Goal: Task Accomplishment & Management: Manage account settings

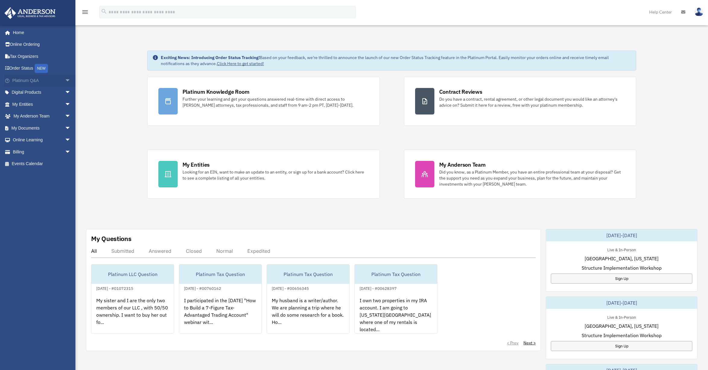
click at [65, 80] on span "arrow_drop_down" at bounding box center [71, 80] width 12 height 12
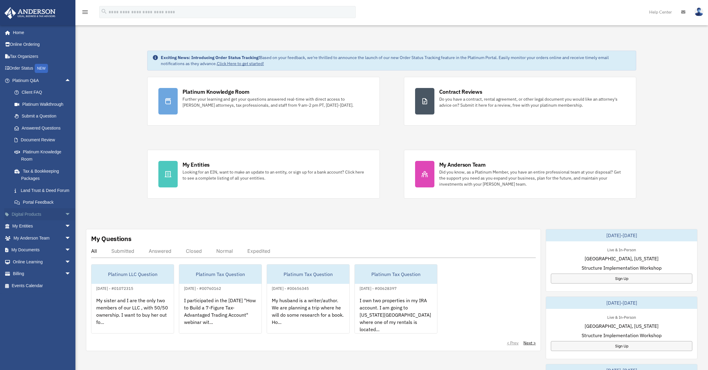
click at [65, 219] on span "arrow_drop_down" at bounding box center [71, 214] width 12 height 12
click at [65, 277] on span "arrow_drop_down" at bounding box center [71, 274] width 12 height 12
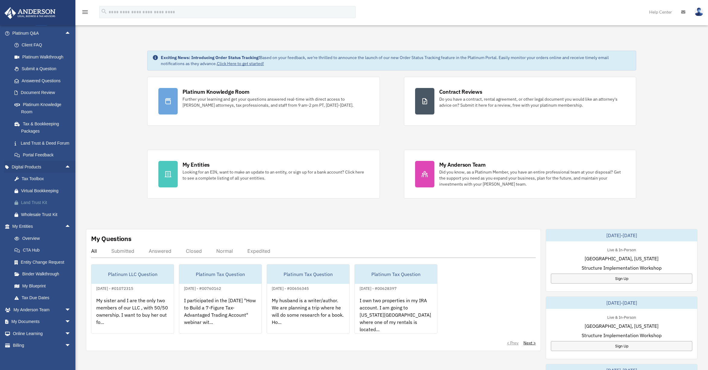
scroll to position [65, 0]
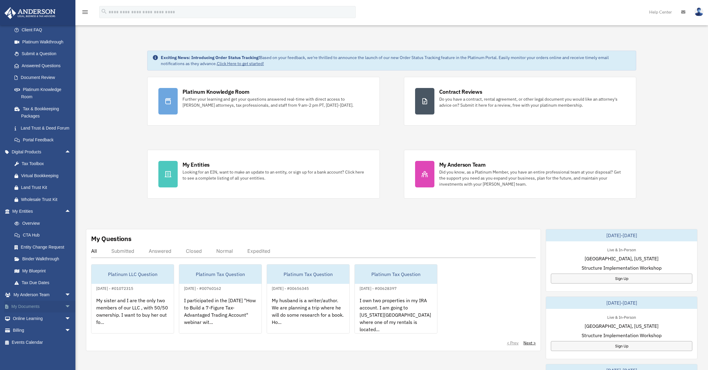
click at [65, 306] on span "arrow_drop_down" at bounding box center [71, 307] width 12 height 12
click at [27, 319] on link "Box" at bounding box center [43, 317] width 71 height 12
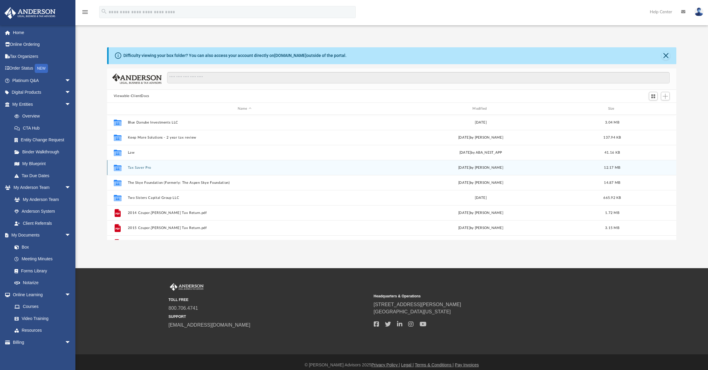
scroll to position [1, 0]
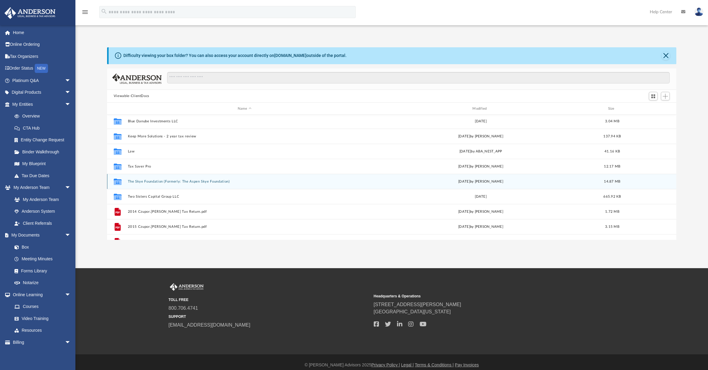
click at [118, 181] on icon "grid" at bounding box center [118, 182] width 8 height 5
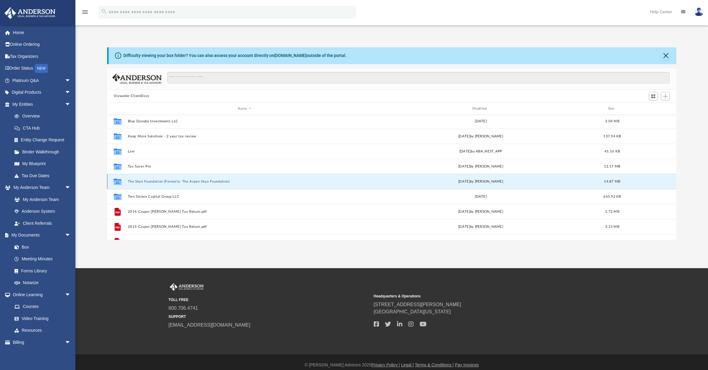
click at [140, 182] on button "The Skye Foundation (Formerly: The Aspen Skye Foundation)" at bounding box center [244, 182] width 233 height 4
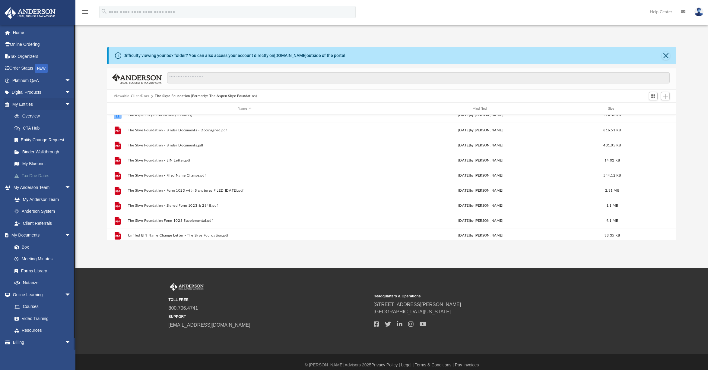
scroll to position [11, 0]
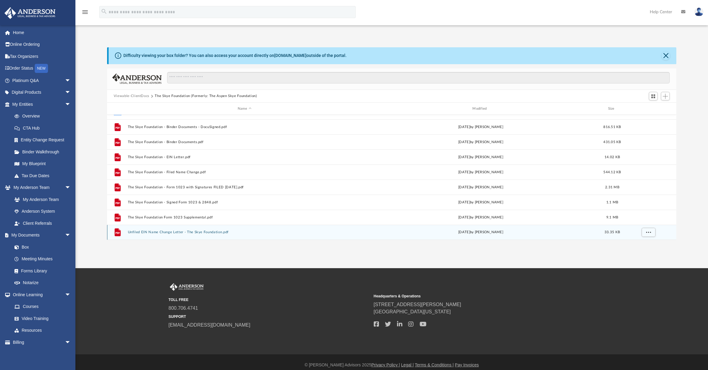
click at [157, 233] on button "Unfiled EIN Name Change Letter - The Skye Foundation.pdf" at bounding box center [244, 233] width 233 height 4
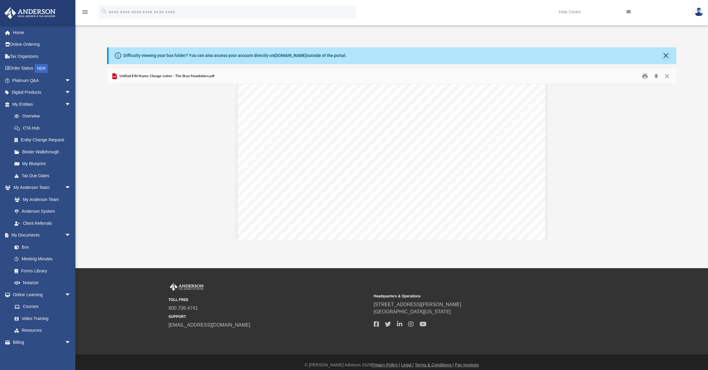
scroll to position [0, 0]
click at [644, 74] on button "Print" at bounding box center [645, 75] width 12 height 9
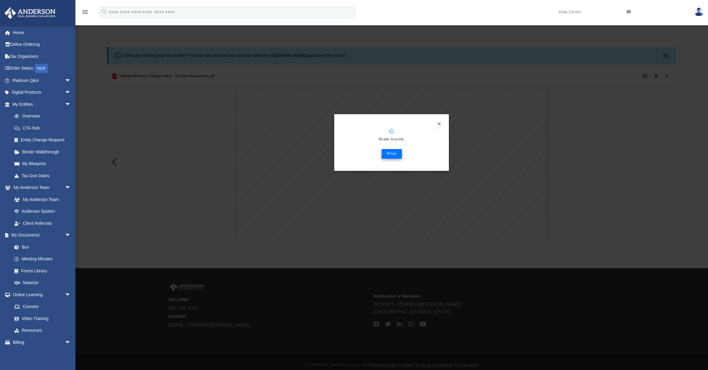
click at [390, 154] on button "Print" at bounding box center [391, 154] width 20 height 10
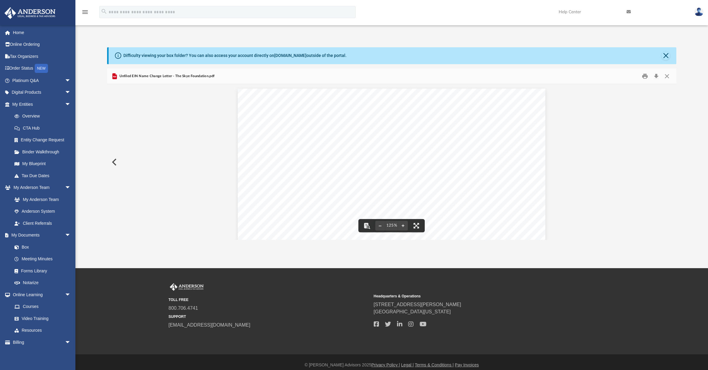
click at [594, 98] on div "[DATE] Internal Revenue Service TE/GE Exempt Organizations Room 6403 P.O. [GEOG…" at bounding box center [391, 287] width 569 height 407
click at [668, 54] on button "Close" at bounding box center [665, 56] width 8 height 8
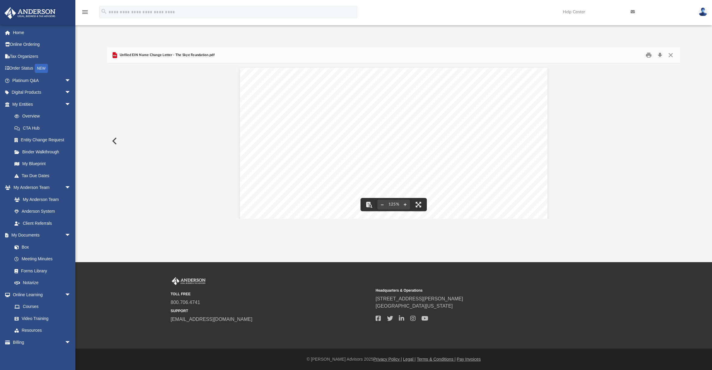
scroll to position [133, 569]
click at [670, 55] on button "Close" at bounding box center [671, 55] width 11 height 9
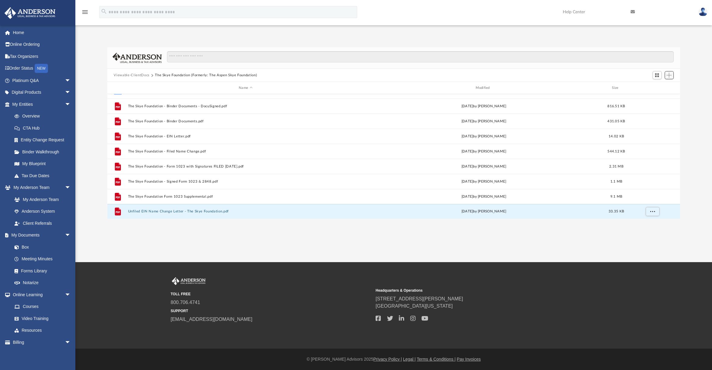
click at [669, 76] on span "Add" at bounding box center [669, 75] width 5 height 5
click at [660, 86] on li "Upload" at bounding box center [660, 87] width 19 height 6
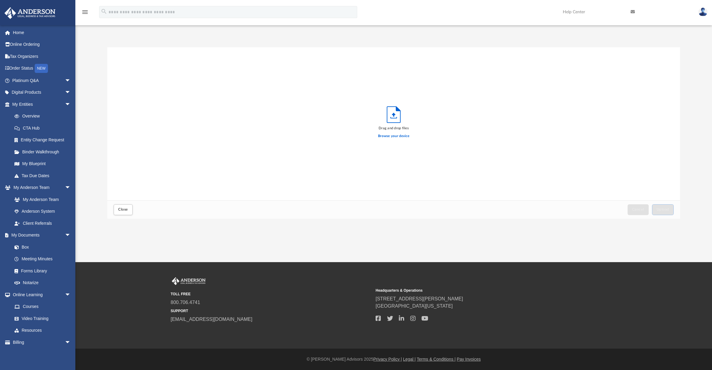
scroll to position [148, 569]
click at [394, 136] on label "Browse your device" at bounding box center [393, 136] width 31 height 5
click at [0, 0] on input "Browse your device" at bounding box center [0, 0] width 0 height 0
click at [671, 210] on button "Upload" at bounding box center [663, 209] width 22 height 11
